Goal: Obtain resource: Obtain resource

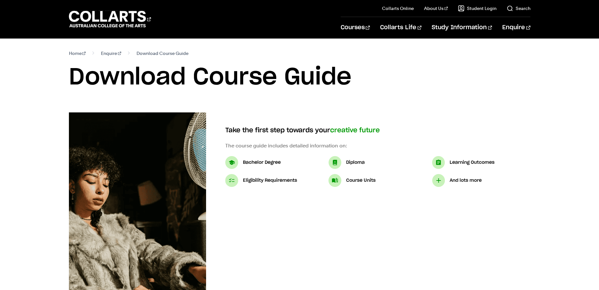
select select "2"
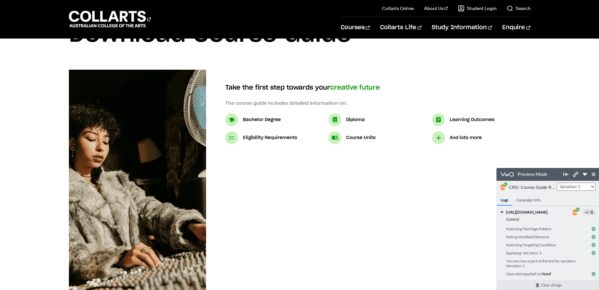
scroll to position [47, 0]
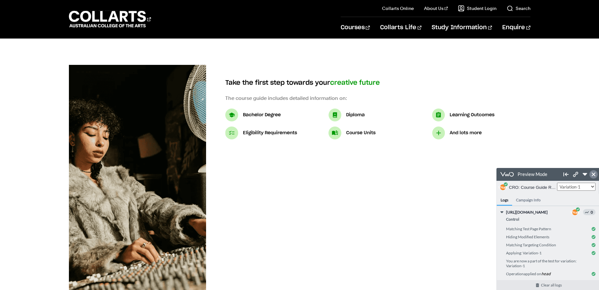
click at [594, 174] on icon at bounding box center [594, 174] width 4 height 4
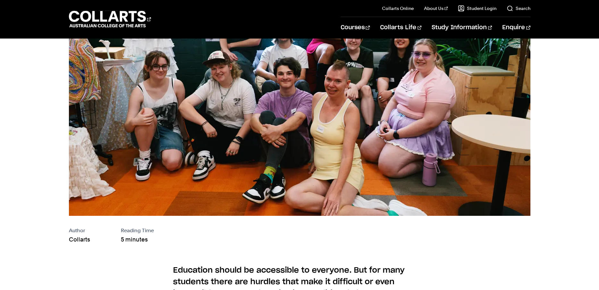
scroll to position [147, 0]
